Goal: Information Seeking & Learning: Compare options

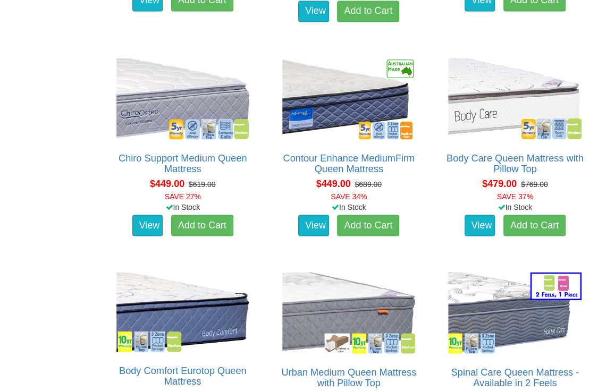
scroll to position [794, 0]
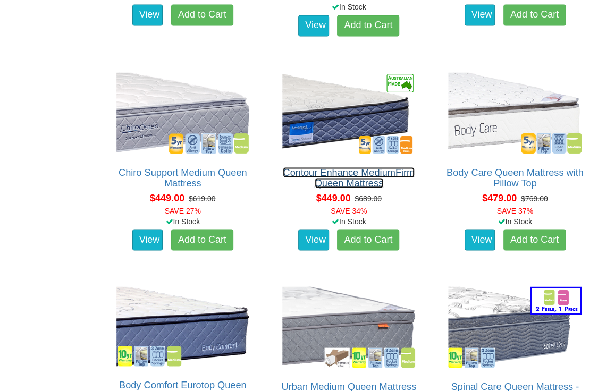
click at [365, 179] on link "Contour Enhance MediumFirm Queen Mattress" at bounding box center [349, 177] width 132 height 21
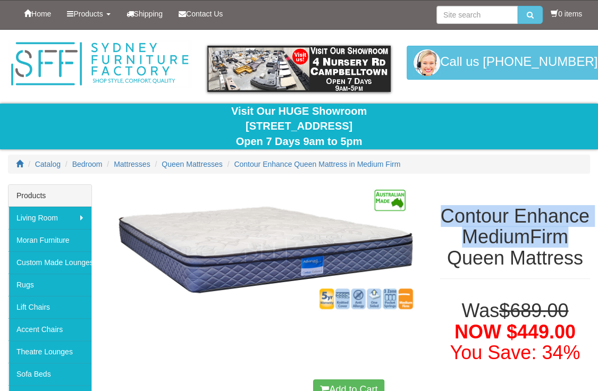
drag, startPoint x: 446, startPoint y: 217, endPoint x: 571, endPoint y: 234, distance: 126.4
click at [571, 234] on h1 "Contour Enhance MediumFirm Queen Mattress" at bounding box center [514, 237] width 150 height 63
copy h1 "Contour Enhance MediumFirm"
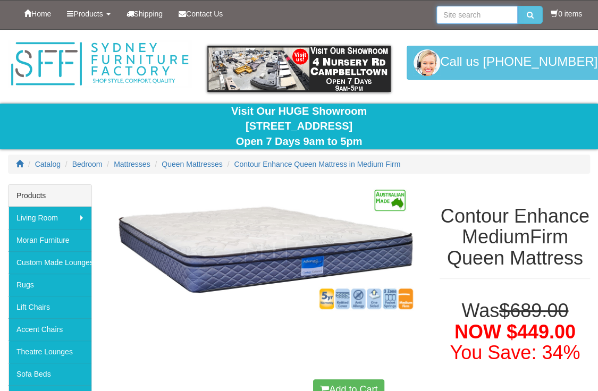
click at [472, 13] on input "search" at bounding box center [476, 15] width 81 height 18
paste input "Contour Enhance MediumFirm"
type input "Contour Enhance MediumFirm"
click at [517, 6] on button "submit" at bounding box center [529, 15] width 25 height 18
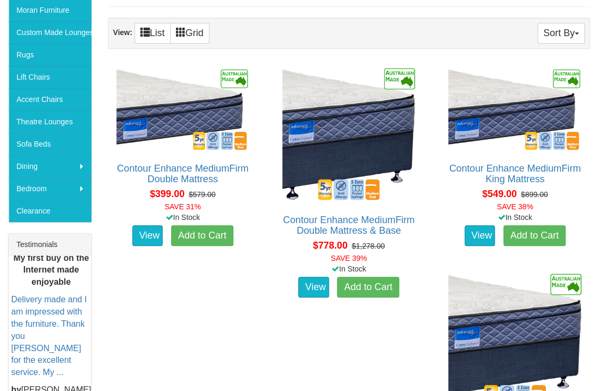
scroll to position [212, 0]
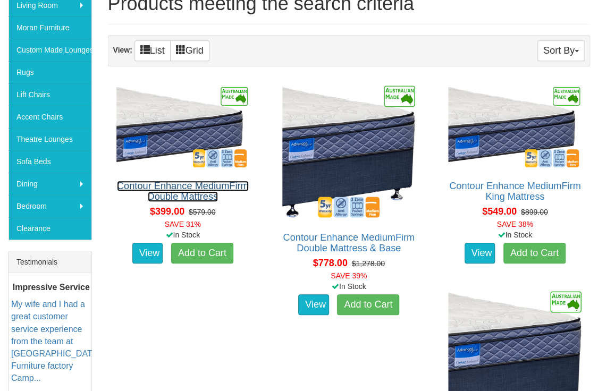
click at [185, 192] on link "Contour Enhance MediumFirm Double Mattress" at bounding box center [183, 191] width 132 height 21
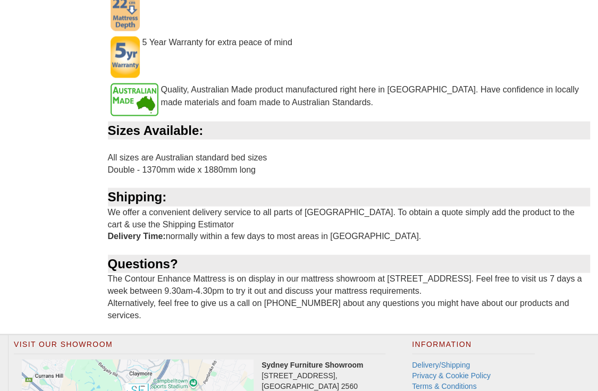
scroll to position [850, 0]
